Goal: Task Accomplishment & Management: Complete application form

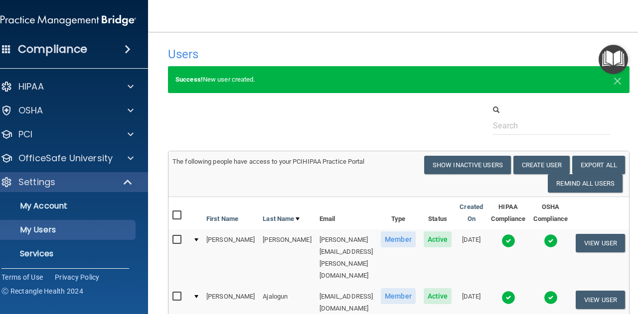
select select "20"
click at [555, 162] on button "Create User" at bounding box center [541, 165] width 56 height 18
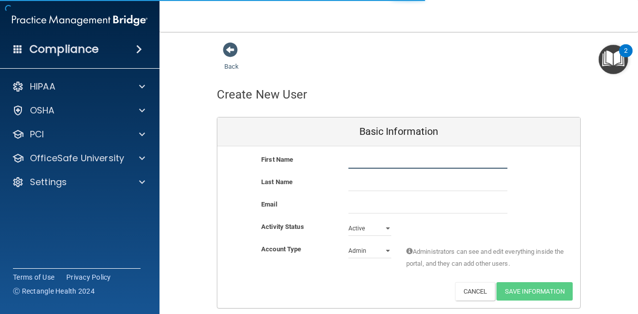
click at [427, 156] on input "text" at bounding box center [427, 161] width 159 height 15
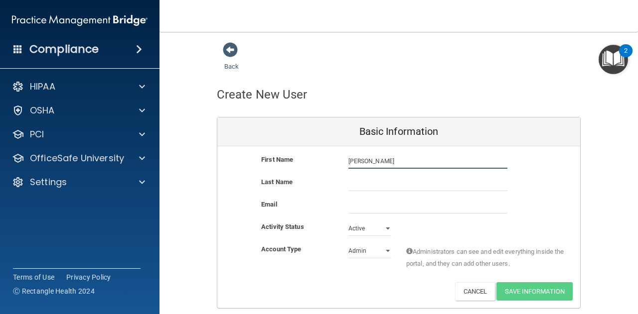
type input "[PERSON_NAME]"
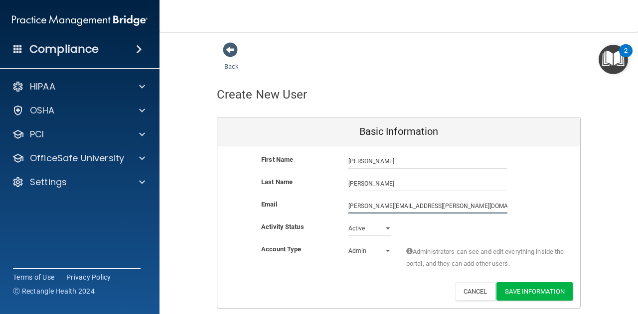
type input "[PERSON_NAME][EMAIL_ADDRESS][PERSON_NAME][DOMAIN_NAME]"
click at [369, 249] on select "Admin Member" at bounding box center [369, 251] width 43 height 15
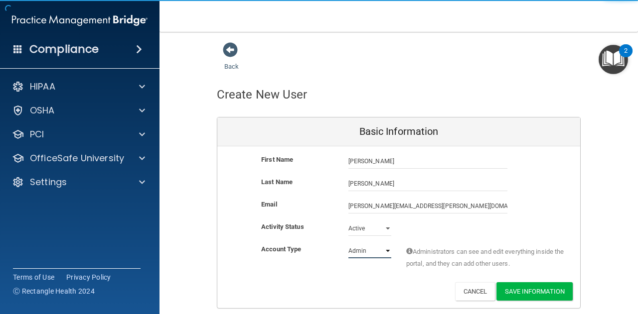
select select "practice_member"
click at [348, 244] on select "Admin Member" at bounding box center [369, 251] width 43 height 15
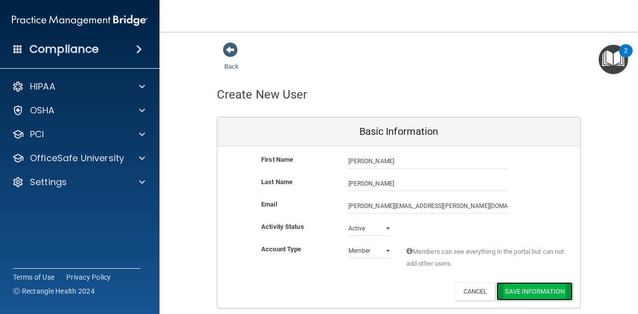
click at [506, 284] on button "Save Information" at bounding box center [534, 291] width 76 height 18
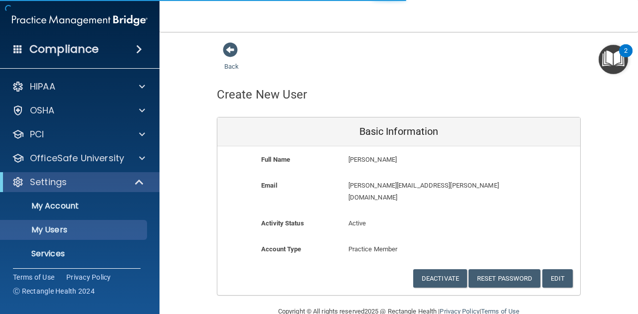
select select "20"
